Goal: Contribute content

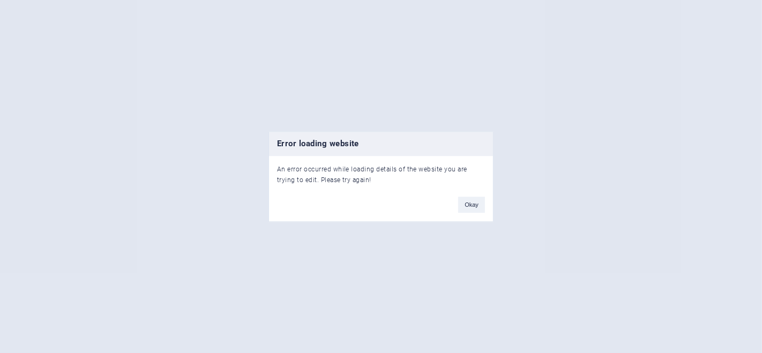
click at [475, 202] on button "Okay" at bounding box center [471, 205] width 27 height 16
click at [478, 200] on button "Okay" at bounding box center [471, 205] width 27 height 16
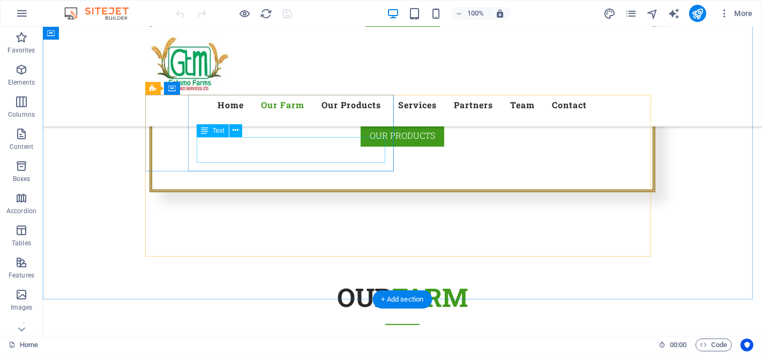
scroll to position [595, 0]
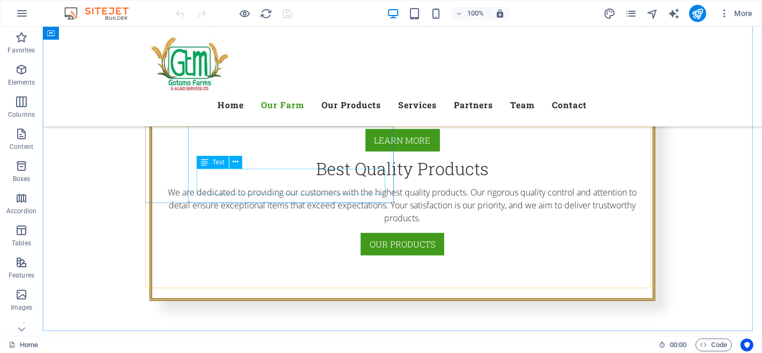
click at [236, 163] on icon at bounding box center [236, 161] width 6 height 11
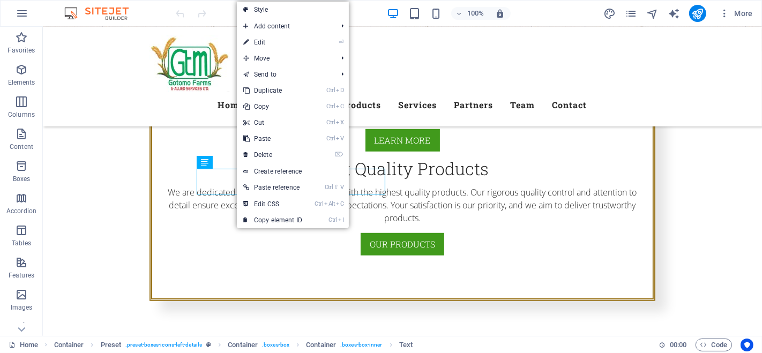
click at [263, 38] on link "⏎ Edit" at bounding box center [273, 42] width 72 height 16
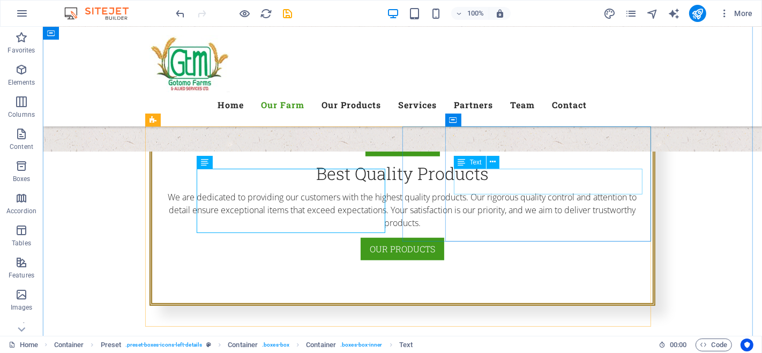
click at [492, 163] on icon at bounding box center [493, 161] width 6 height 11
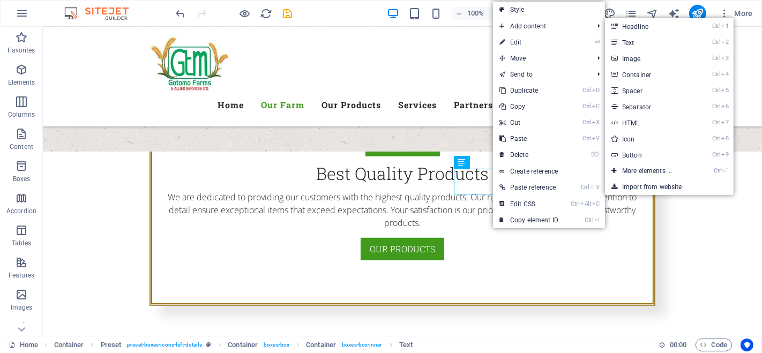
click at [523, 40] on link "⏎ Edit" at bounding box center [529, 42] width 72 height 16
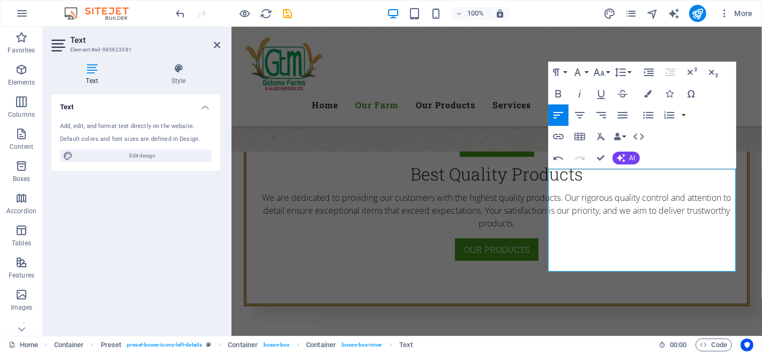
click at [630, 155] on span "AI" at bounding box center [633, 158] width 6 height 6
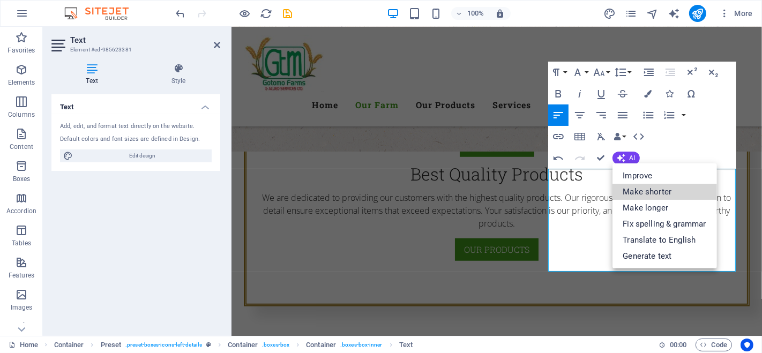
click at [660, 189] on link "Make shorter" at bounding box center [665, 192] width 105 height 16
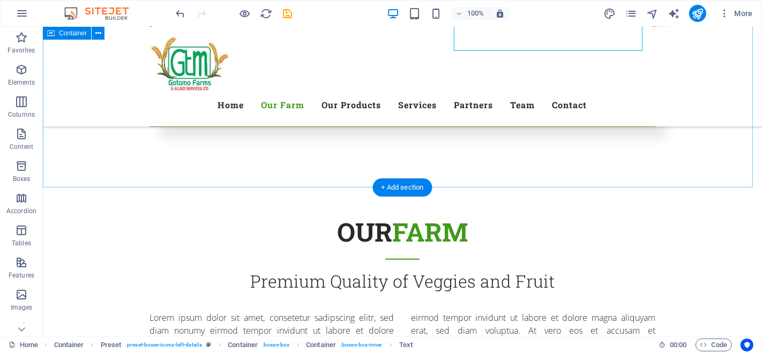
scroll to position [774, 0]
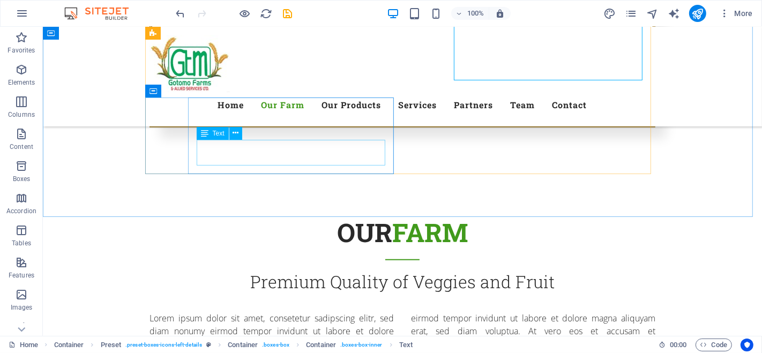
click at [238, 131] on icon at bounding box center [236, 133] width 6 height 11
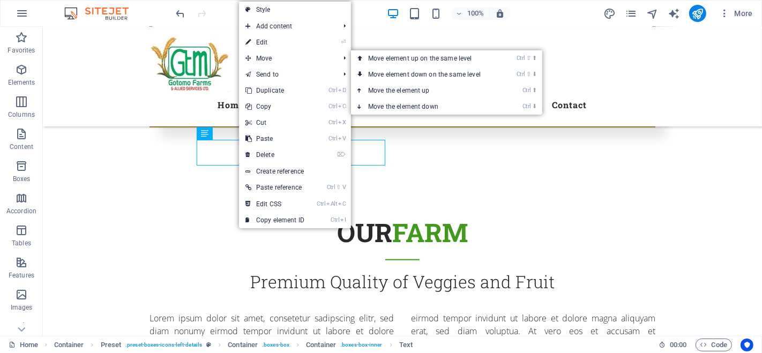
click at [279, 40] on link "⏎ Edit" at bounding box center [275, 42] width 72 height 16
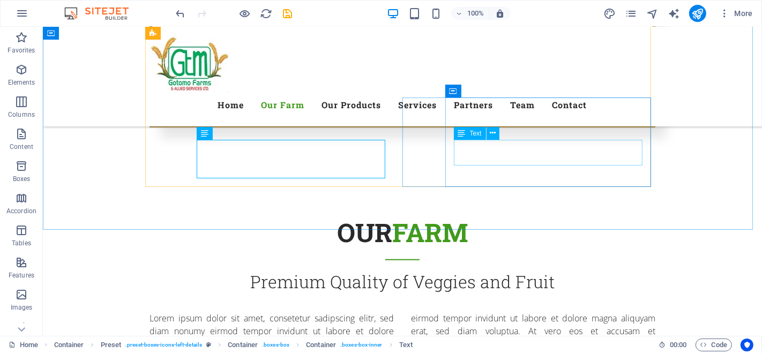
click at [495, 132] on icon at bounding box center [493, 133] width 6 height 11
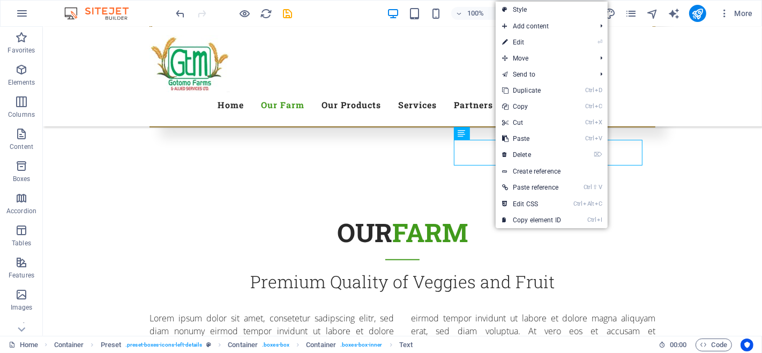
click at [528, 42] on link "⏎ Edit" at bounding box center [532, 42] width 72 height 16
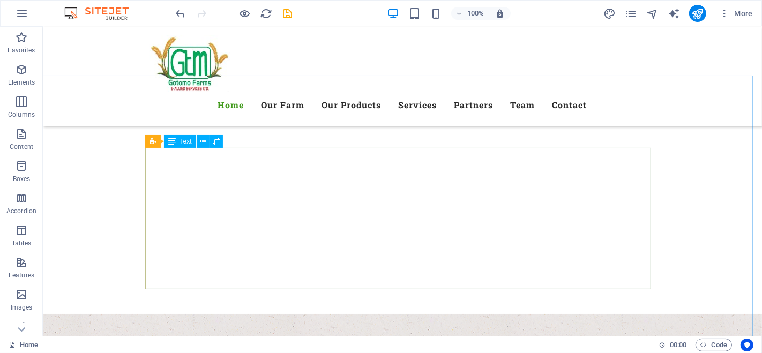
scroll to position [416, 0]
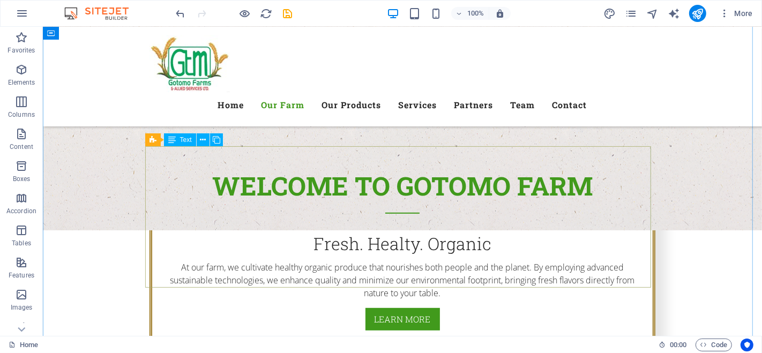
click at [204, 140] on icon at bounding box center [203, 140] width 6 height 11
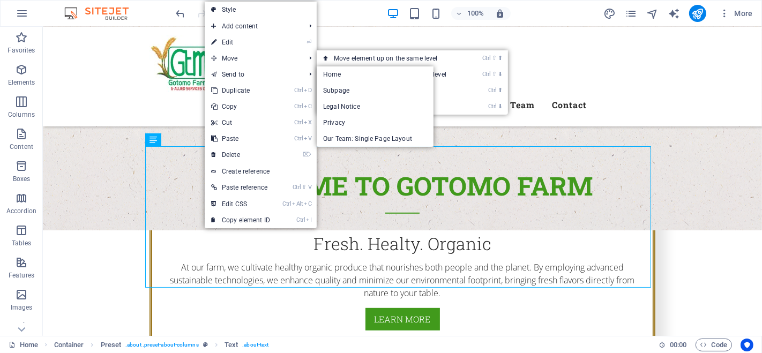
click at [230, 40] on link "⏎ Edit" at bounding box center [241, 42] width 72 height 16
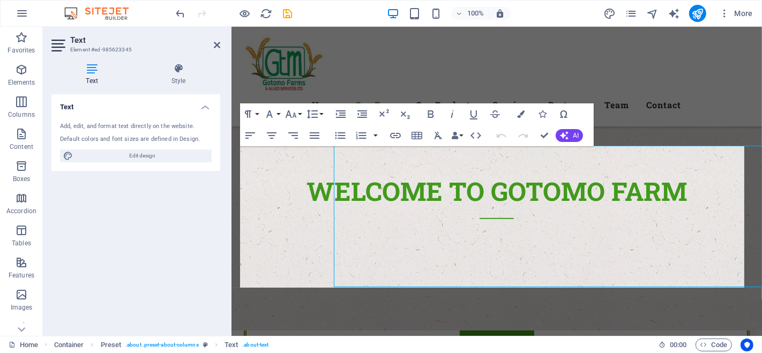
scroll to position [417, 0]
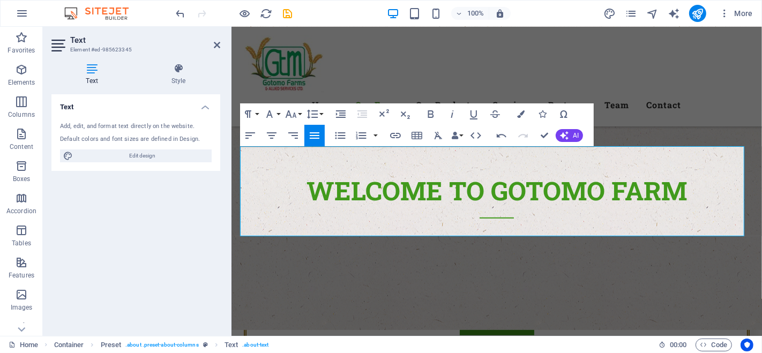
click at [570, 135] on button "AI" at bounding box center [569, 135] width 27 height 13
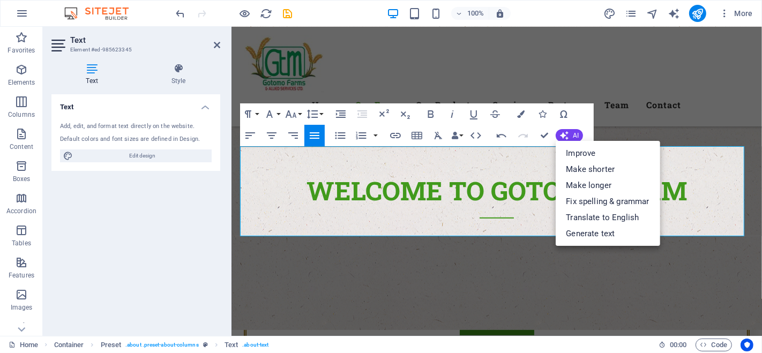
click at [583, 149] on link "Improve" at bounding box center [608, 153] width 105 height 16
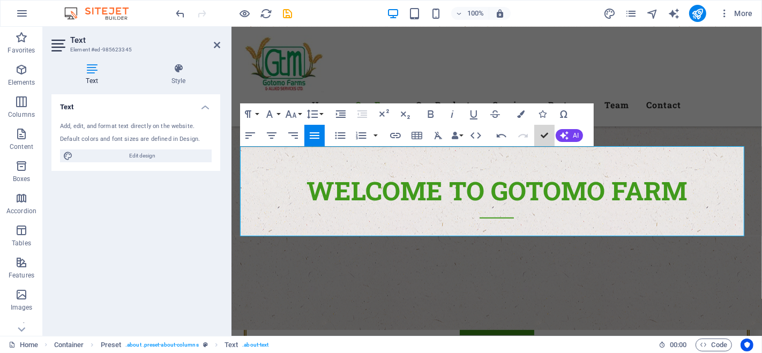
drag, startPoint x: 543, startPoint y: 135, endPoint x: 506, endPoint y: 111, distance: 43.4
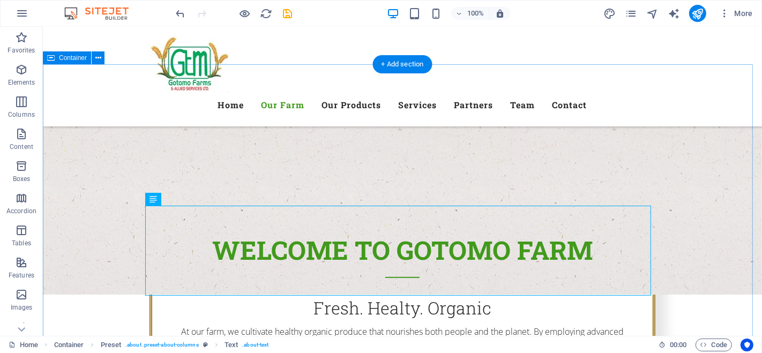
scroll to position [416, 0]
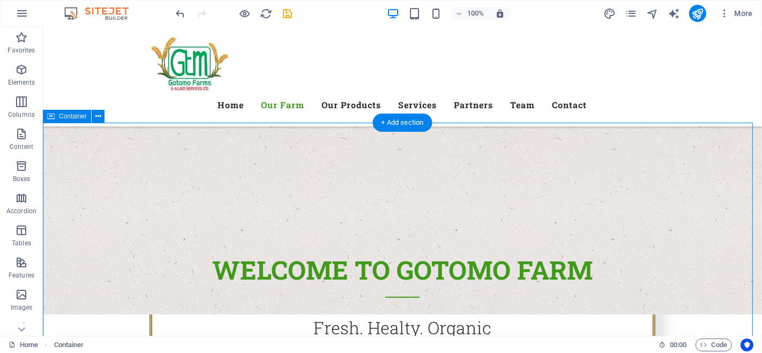
scroll to position [357, 0]
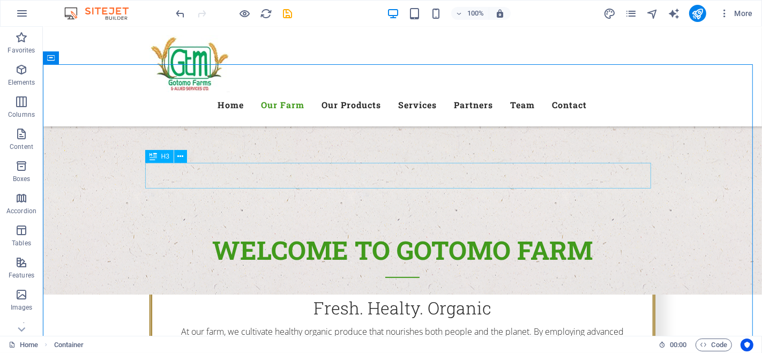
click at [184, 156] on button at bounding box center [180, 156] width 13 height 13
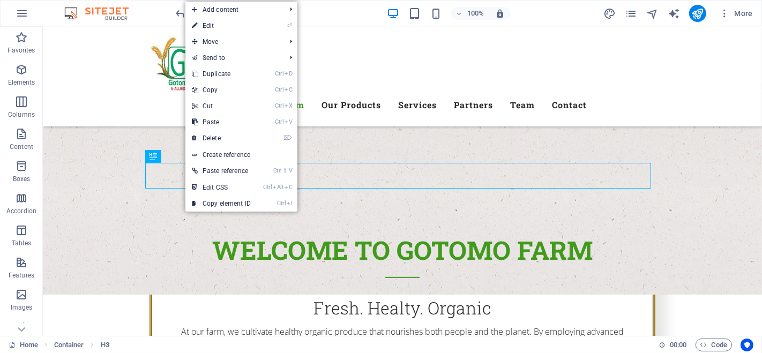
click at [214, 25] on link "⏎ Edit" at bounding box center [221, 26] width 72 height 16
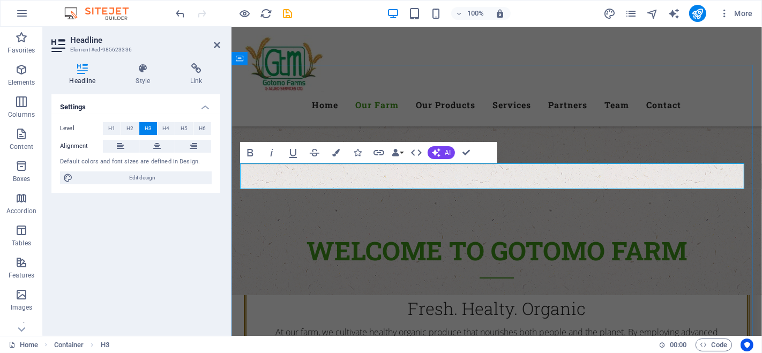
click at [438, 154] on icon "button" at bounding box center [436, 152] width 9 height 9
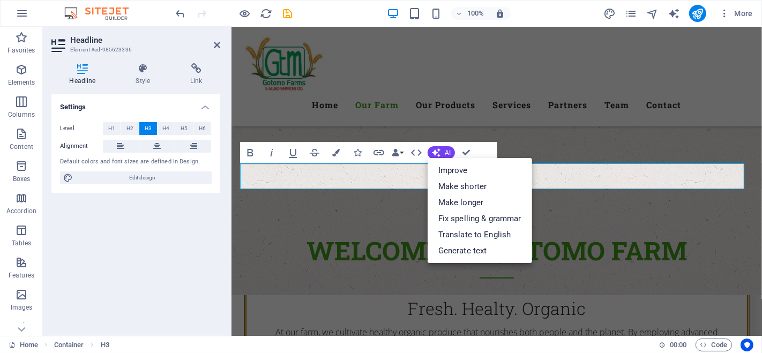
click at [464, 166] on link "Improve" at bounding box center [480, 170] width 105 height 16
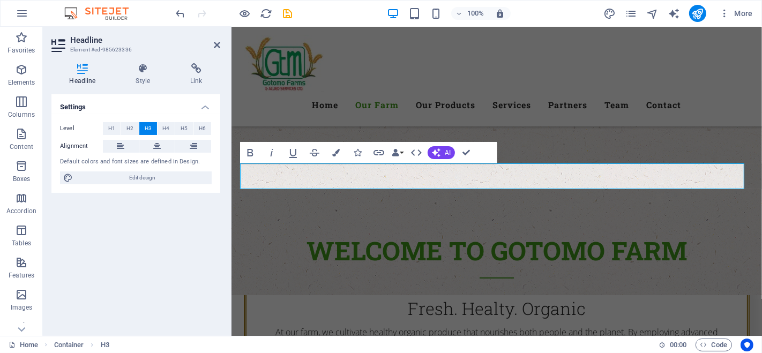
click at [446, 150] on span "AI" at bounding box center [448, 153] width 6 height 6
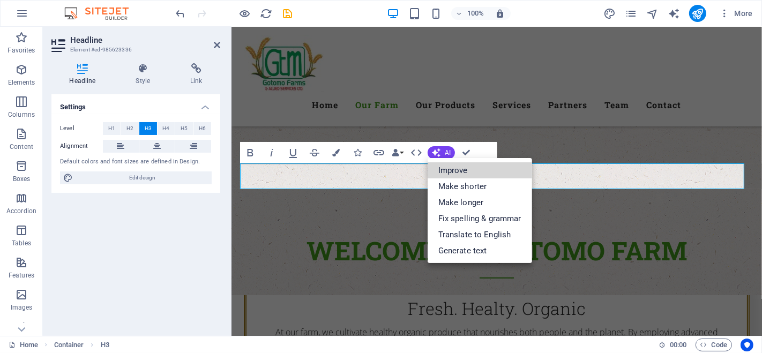
click at [462, 167] on link "Improve" at bounding box center [480, 170] width 105 height 16
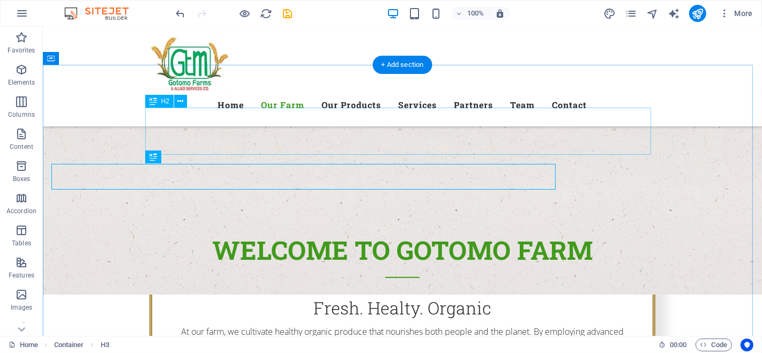
scroll to position [356, 0]
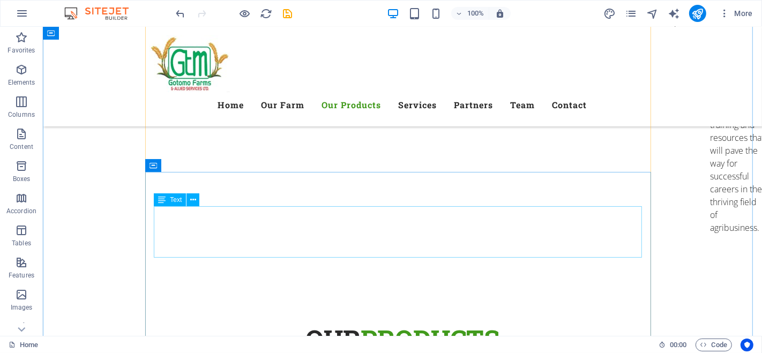
scroll to position [2533, 0]
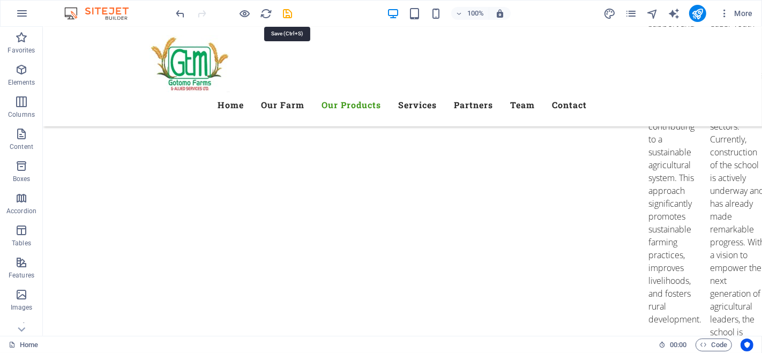
click at [286, 12] on icon "save" at bounding box center [288, 14] width 12 height 12
checkbox input "false"
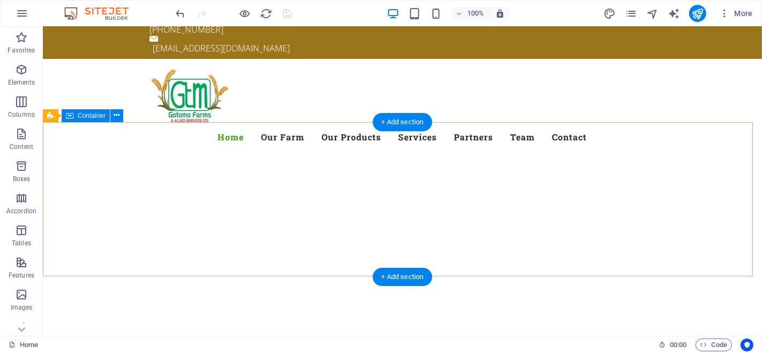
scroll to position [0, 0]
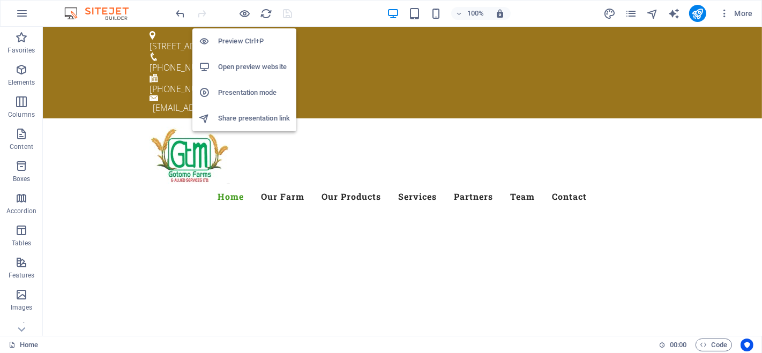
click at [242, 10] on icon "button" at bounding box center [245, 14] width 12 height 12
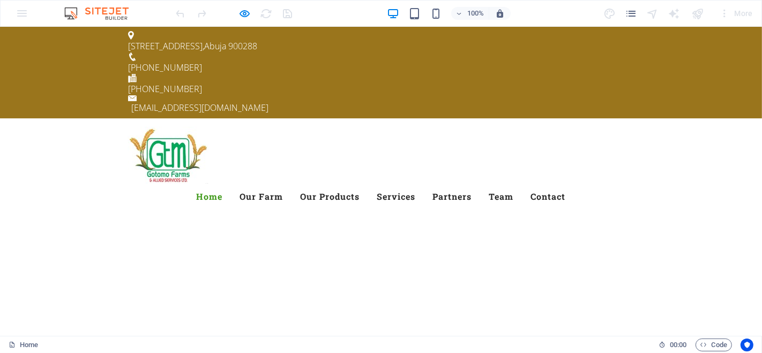
click at [360, 184] on link "Our Products" at bounding box center [330, 197] width 59 height 26
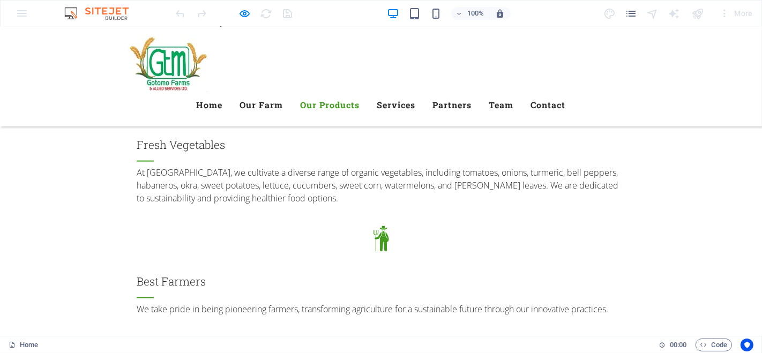
scroll to position [1096, 0]
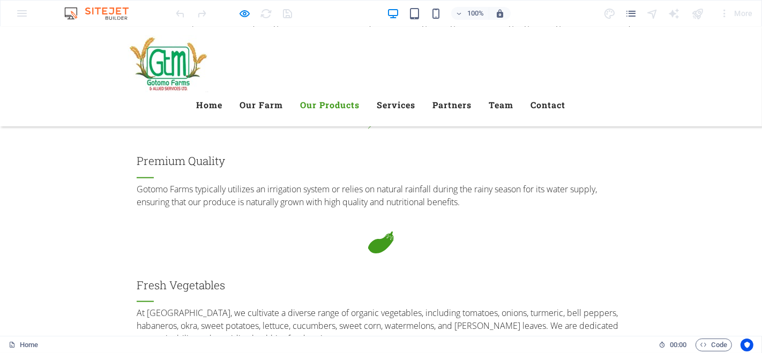
click at [416, 92] on link "Services" at bounding box center [396, 105] width 39 height 26
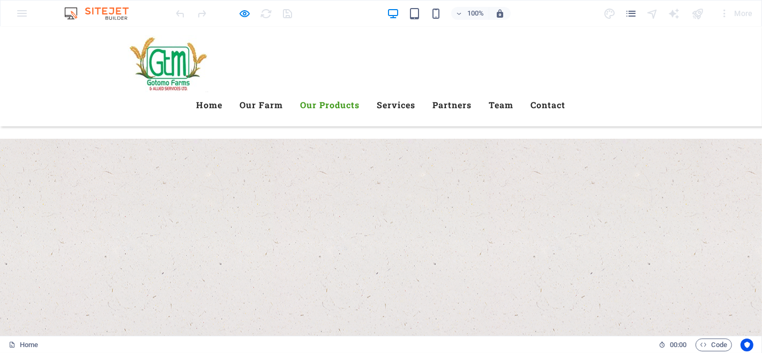
scroll to position [1687, 0]
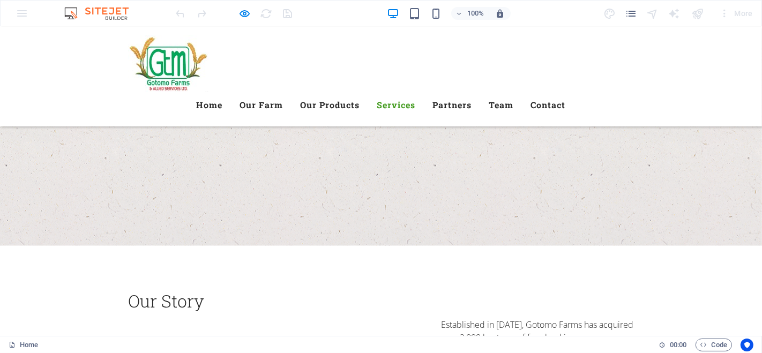
click at [472, 92] on link "Partners" at bounding box center [452, 105] width 39 height 26
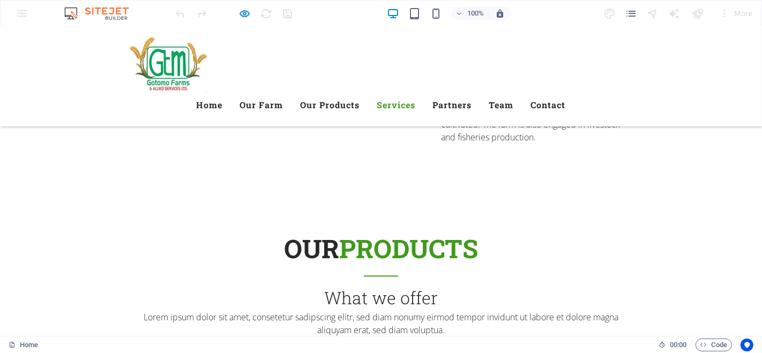
scroll to position [2119, 0]
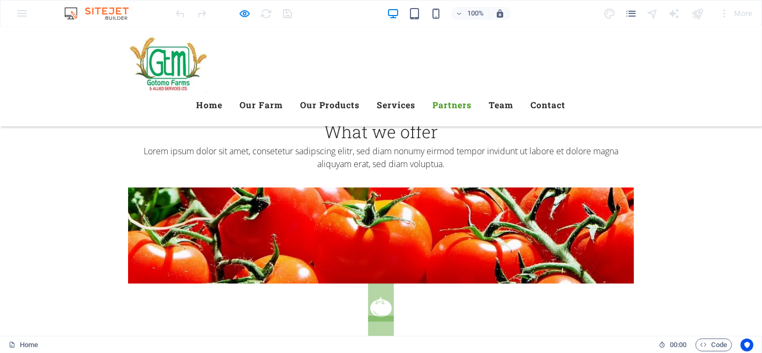
click at [514, 92] on link "Team" at bounding box center [501, 105] width 25 height 26
click at [472, 92] on link "Partners" at bounding box center [452, 105] width 39 height 26
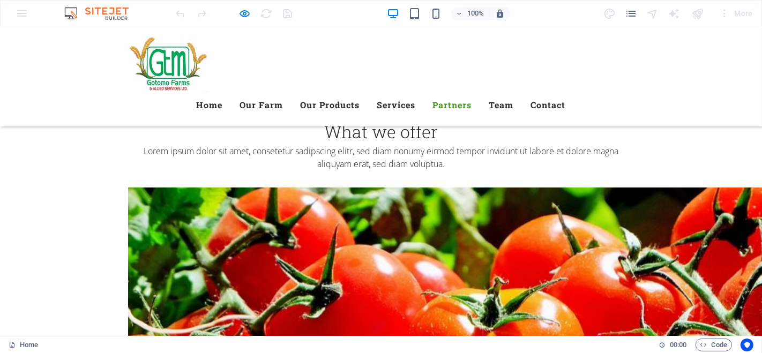
click at [360, 92] on link "Our Products" at bounding box center [330, 105] width 59 height 26
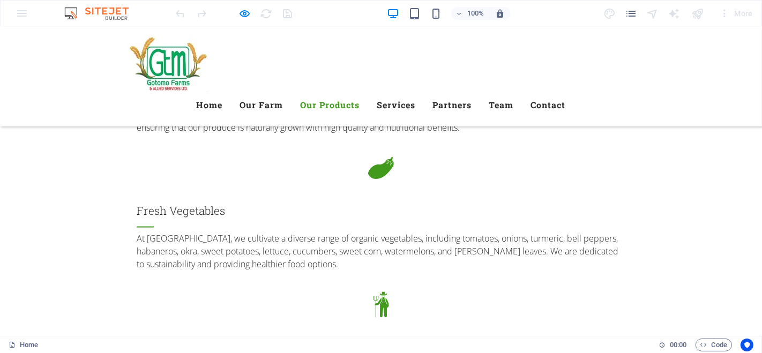
scroll to position [1096, 0]
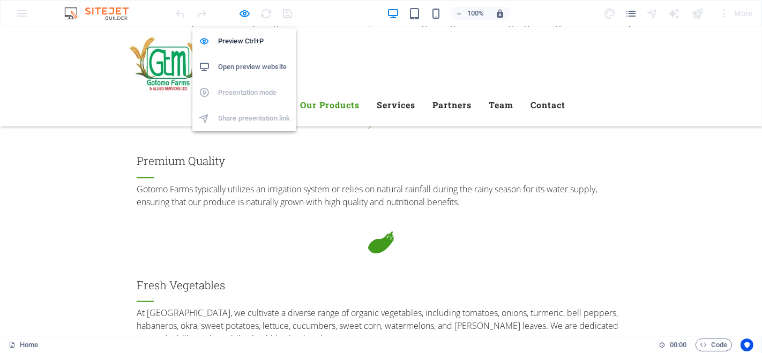
click at [242, 12] on icon "button" at bounding box center [245, 14] width 12 height 12
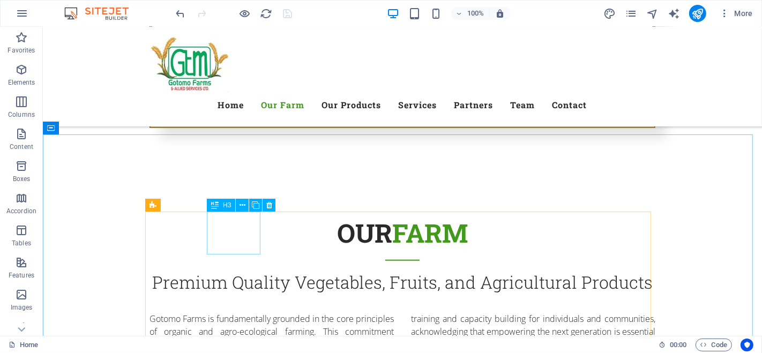
scroll to position [858, 0]
